Goal: Task Accomplishment & Management: Manage account settings

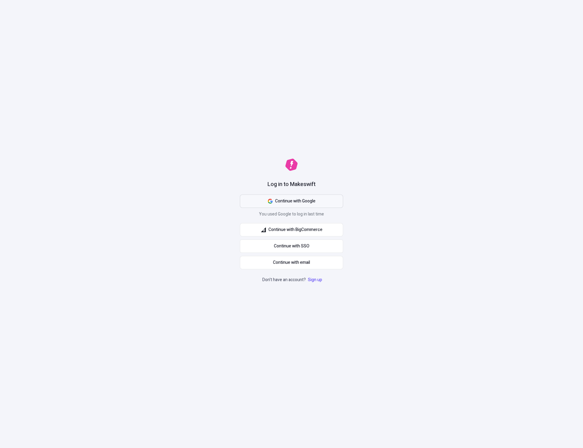
click at [316, 201] on button "Continue with Google" at bounding box center [291, 200] width 103 height 13
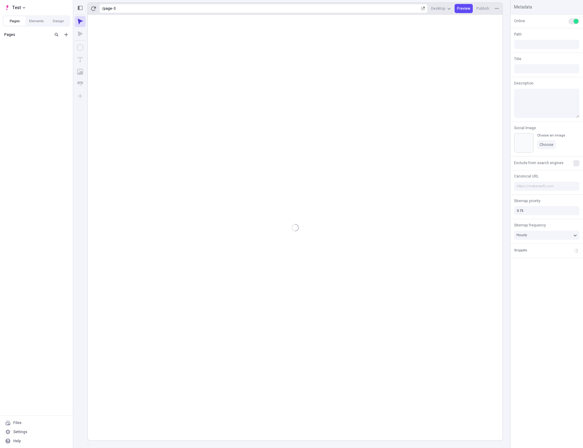
type input "/page-3"
click at [26, 433] on div "Settings" at bounding box center [36, 431] width 68 height 9
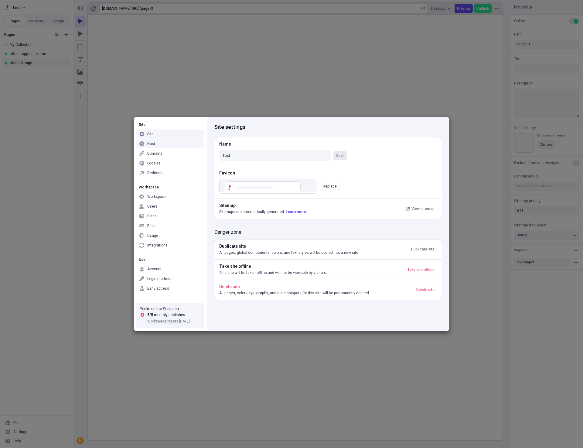
click at [162, 142] on div "Host" at bounding box center [170, 143] width 68 height 9
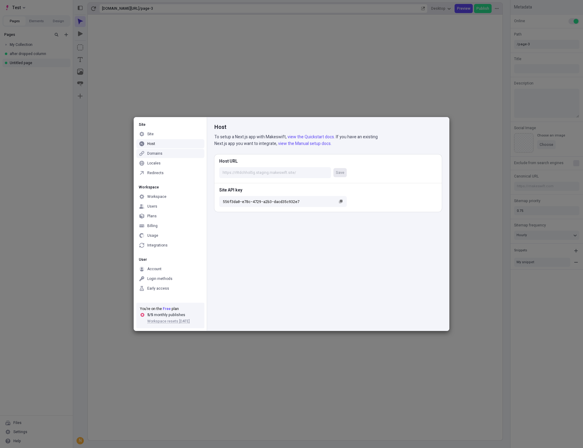
click at [147, 154] on div "Domains" at bounding box center [154, 153] width 15 height 5
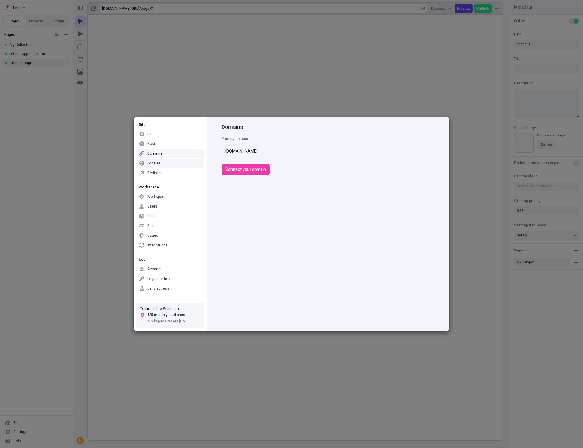
click at [156, 163] on div "Locales" at bounding box center [153, 163] width 13 height 5
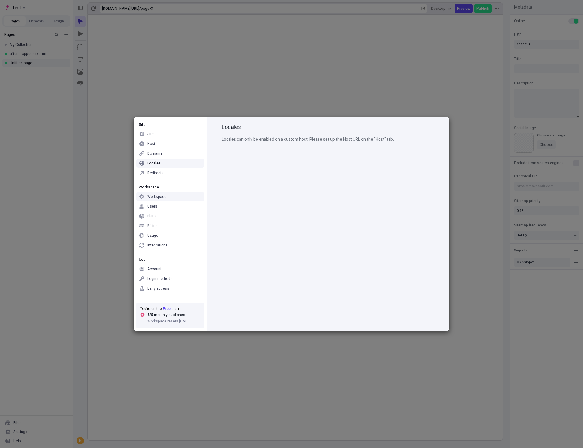
click at [284, 139] on p "Locales can only be enabled on a custom host. Please set up the Host URL on the…" at bounding box center [328, 139] width 213 height 7
click at [158, 175] on div "Redirects" at bounding box center [155, 172] width 16 height 5
click at [242, 160] on span "Add redirect" at bounding box center [240, 158] width 21 height 5
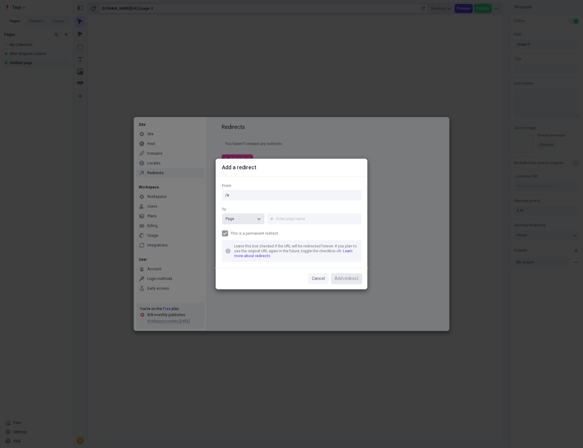
type input "/a"
click at [243, 217] on div "Page" at bounding box center [240, 218] width 29 height 5
click at [287, 218] on input "text" at bounding box center [314, 218] width 95 height 11
click at [289, 231] on div "Untitled page" at bounding box center [291, 231] width 22 height 5
type input "Untitled page"
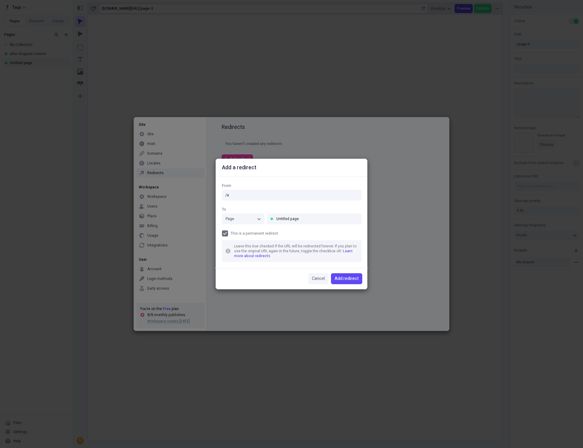
click at [226, 231] on div at bounding box center [225, 233] width 6 height 6
click at [225, 233] on input "This is a permanent redirect" at bounding box center [225, 233] width 0 height 0
checkbox input "false"
click at [356, 279] on span "Add redirect" at bounding box center [347, 278] width 24 height 7
checkbox input "true"
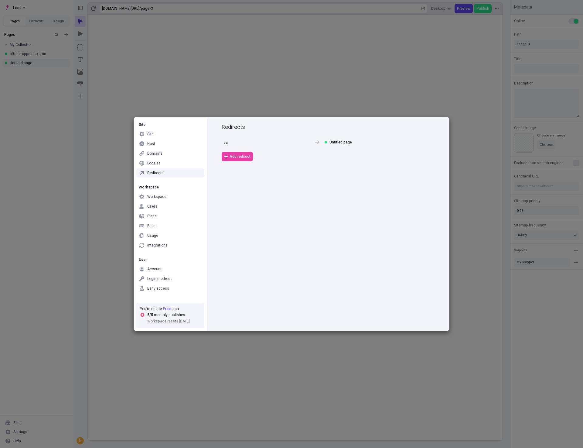
click at [346, 263] on div "Redirects /a Untitled page Add redirect" at bounding box center [327, 220] width 227 height 206
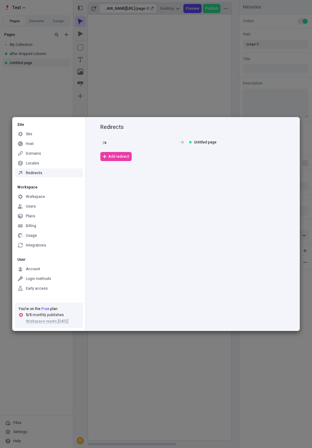
click at [191, 237] on div "Redirects /a Untitled page Add redirect" at bounding box center [192, 220] width 199 height 206
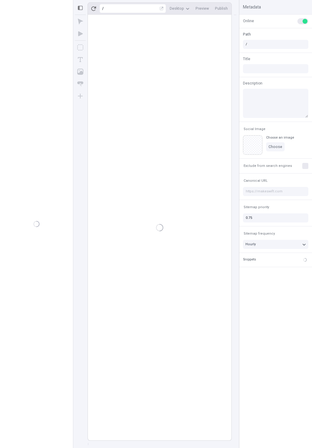
type input "/page-3"
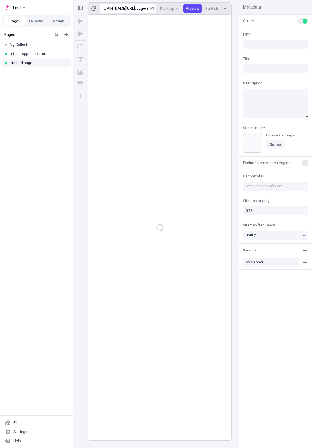
type input "/page-3"
click at [22, 432] on div "Settings" at bounding box center [20, 431] width 14 height 5
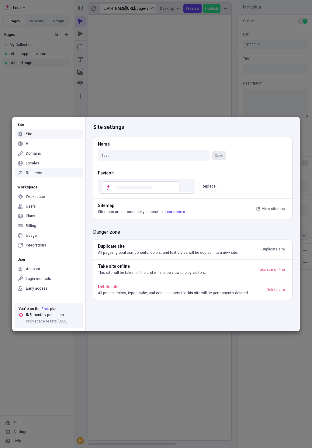
click at [35, 170] on div "Redirects" at bounding box center [34, 172] width 16 height 5
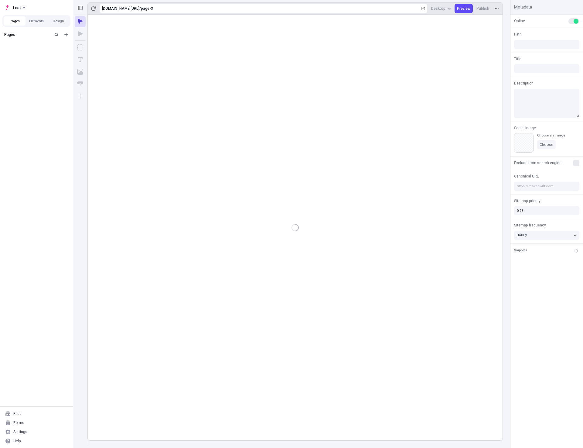
type input "/page-3"
click at [296, 320] on rect at bounding box center [295, 227] width 415 height 425
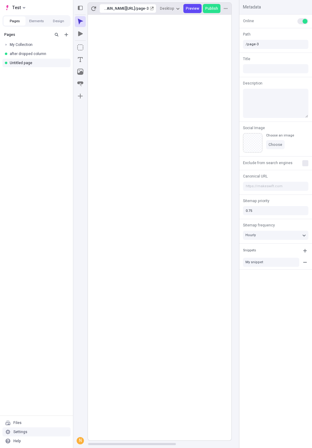
click at [25, 433] on div "Settings" at bounding box center [20, 431] width 14 height 5
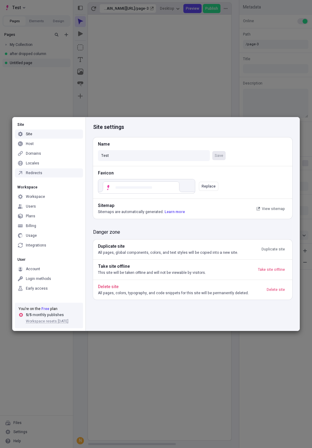
click at [38, 175] on div "Redirects" at bounding box center [34, 172] width 16 height 5
